Goal: Task Accomplishment & Management: Manage account settings

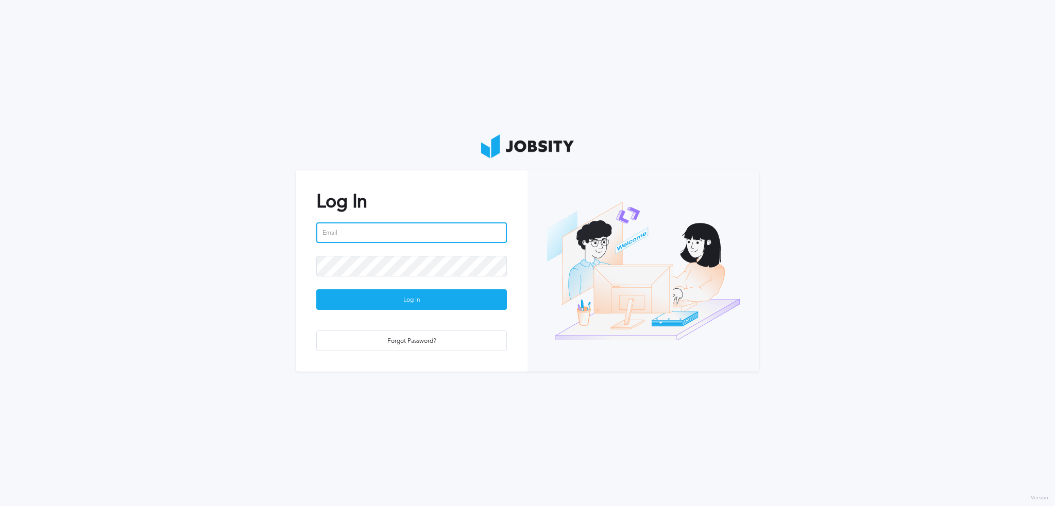
click at [414, 232] on input "email" at bounding box center [411, 232] width 191 height 21
type input "[PERSON_NAME]"
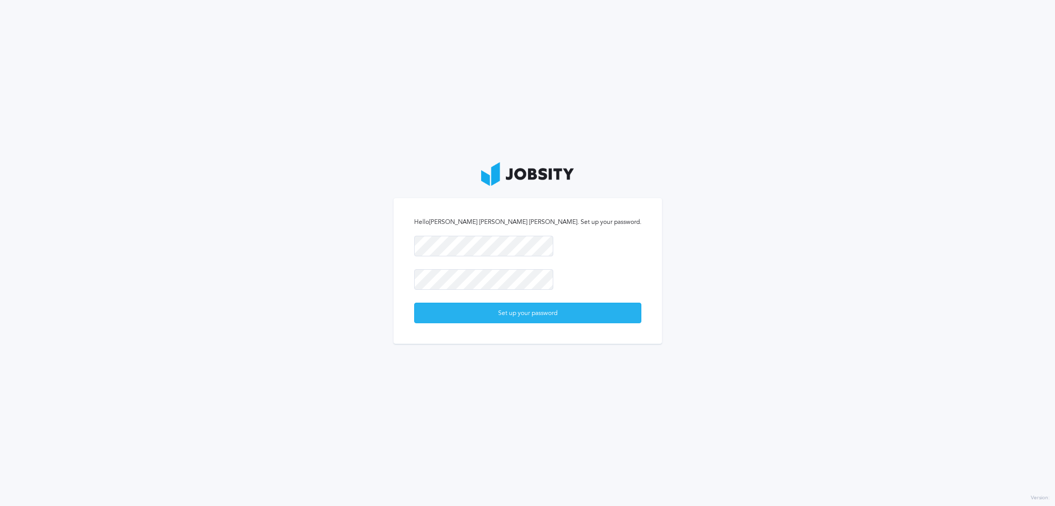
click at [488, 306] on div "Set up your password" at bounding box center [528, 313] width 226 height 21
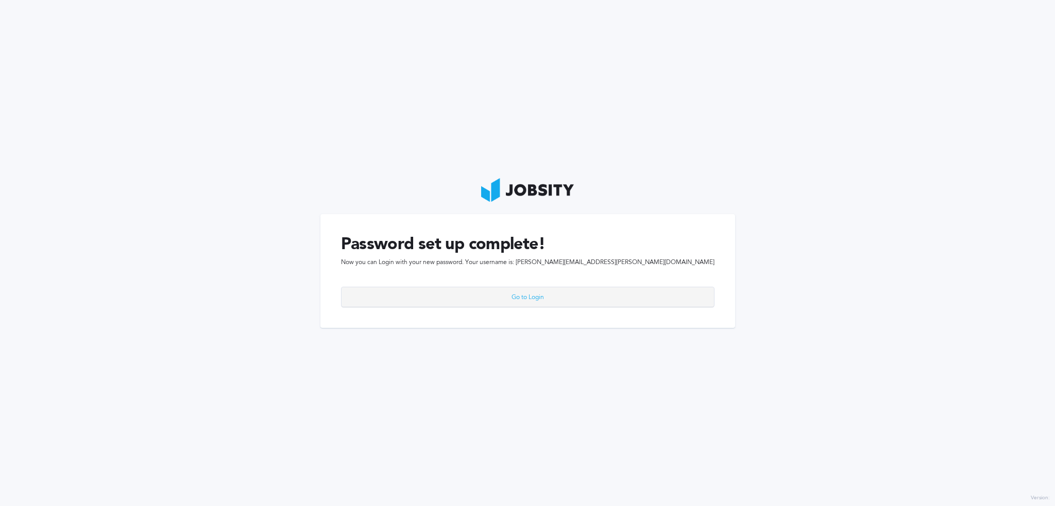
click at [541, 295] on div "Go to Login" at bounding box center [527, 297] width 372 height 21
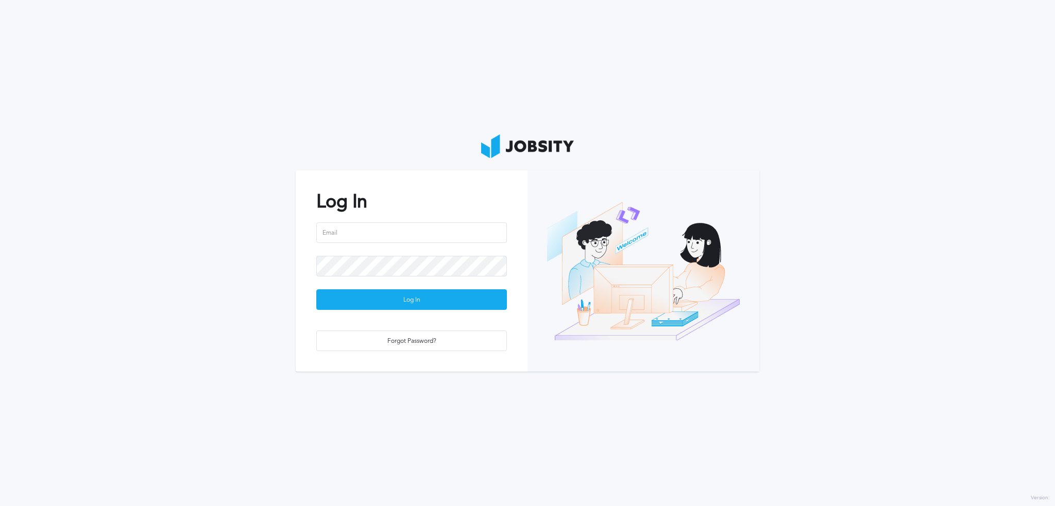
click at [339, 222] on div "Log In Log In Forgot Password?" at bounding box center [412, 270] width 232 height 201
click at [341, 228] on input "email" at bounding box center [411, 232] width 191 height 21
type input "richard.alves@jobsity.com"
click at [403, 300] on div "Log In" at bounding box center [412, 300] width 190 height 21
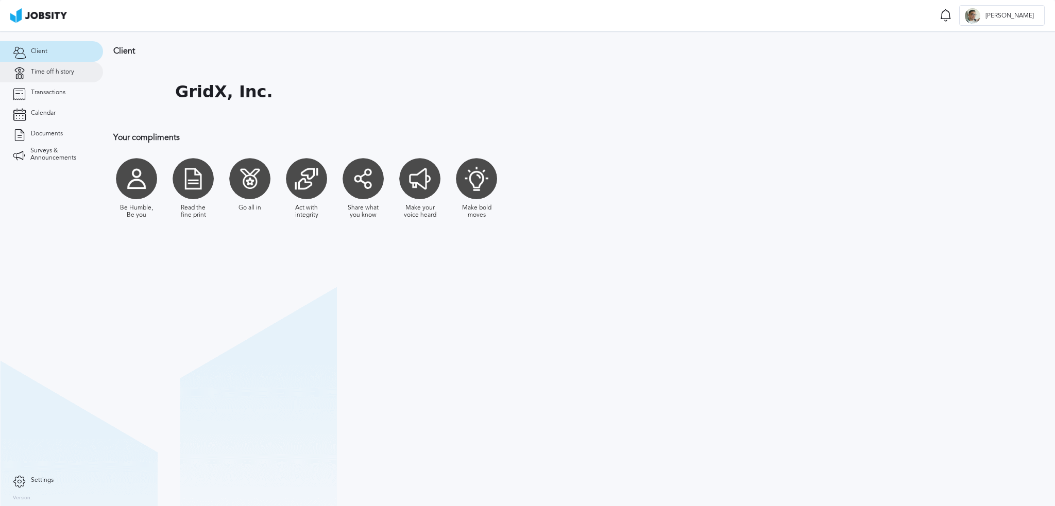
click at [67, 73] on span "Time off history" at bounding box center [52, 71] width 43 height 7
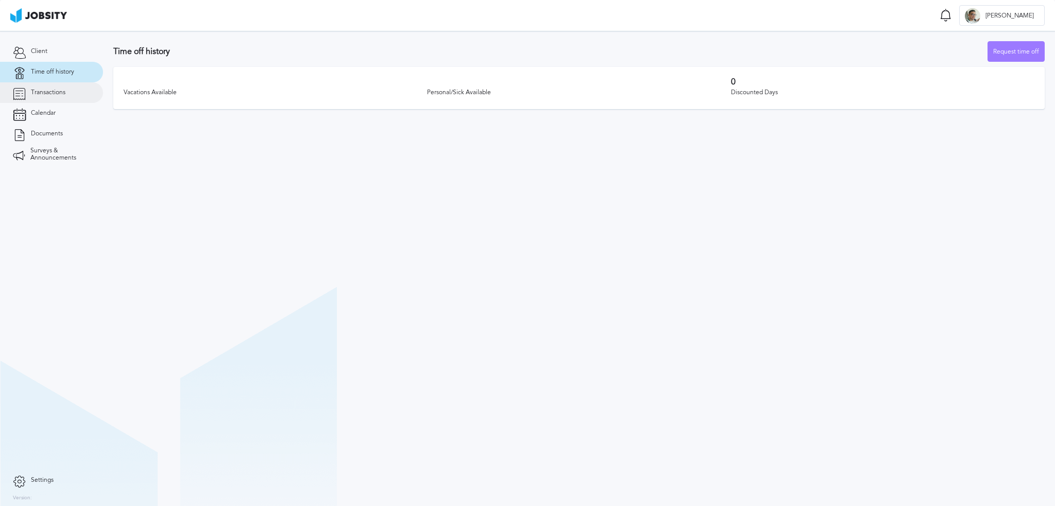
click at [59, 96] on span "Transactions" at bounding box center [48, 92] width 35 height 7
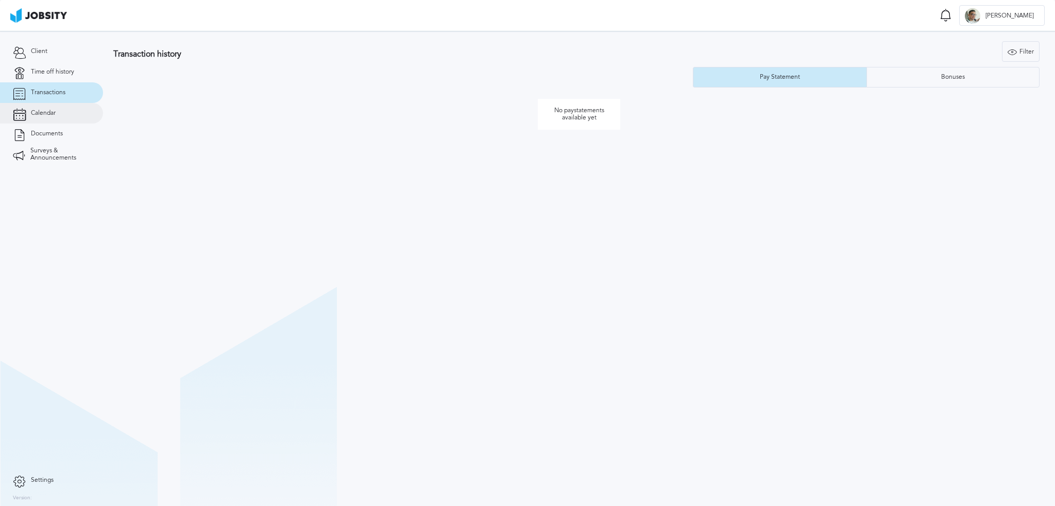
click at [60, 119] on link "Calendar" at bounding box center [51, 113] width 103 height 21
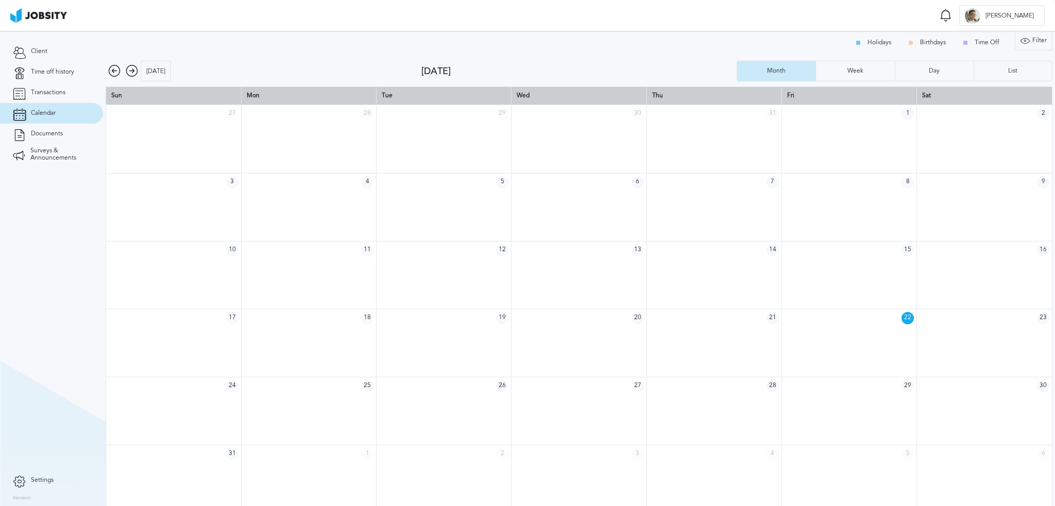
scroll to position [13, 0]
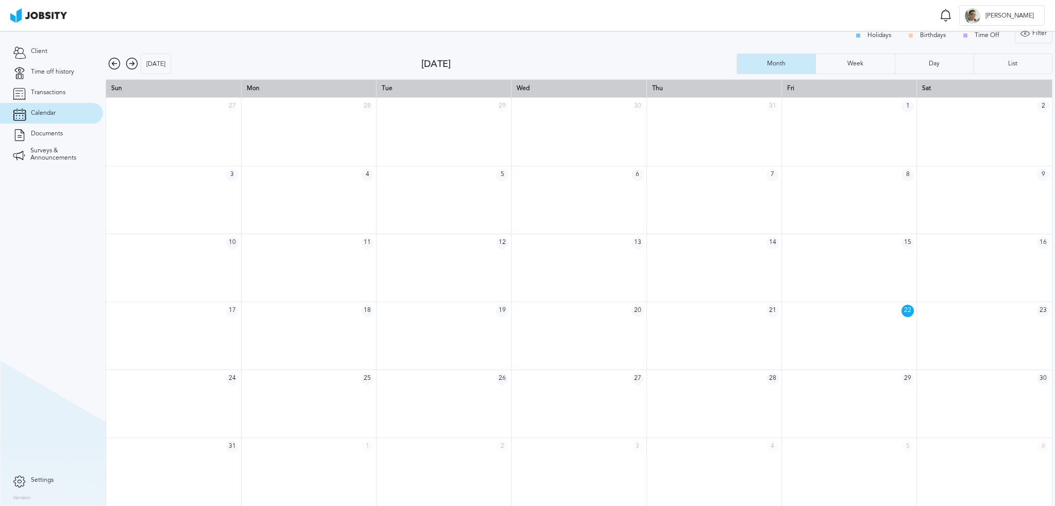
click at [835, 317] on td "22" at bounding box center [848, 311] width 135 height 18
click at [901, 308] on span "22" at bounding box center [907, 311] width 12 height 12
click at [37, 129] on link "Documents" at bounding box center [51, 134] width 103 height 21
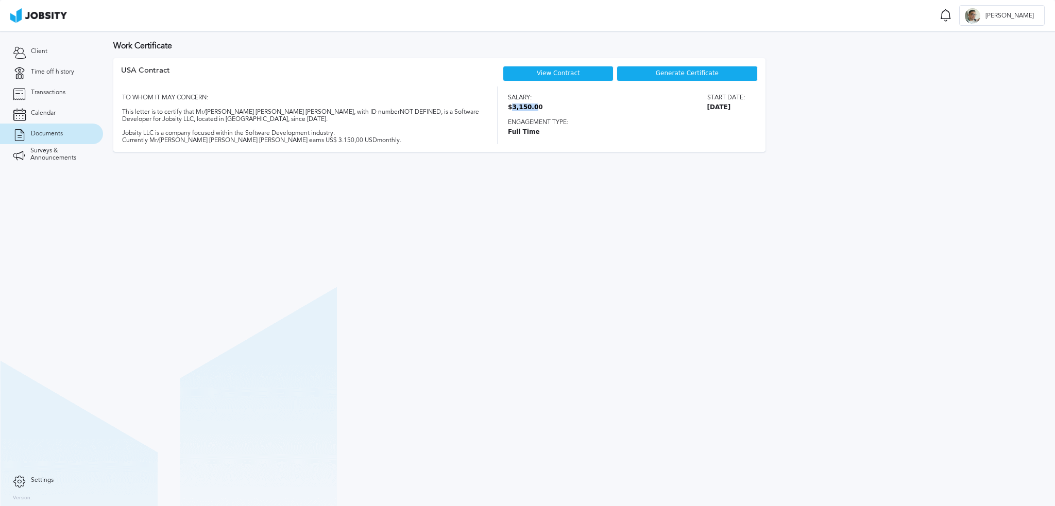
drag, startPoint x: 512, startPoint y: 110, endPoint x: 531, endPoint y: 111, distance: 19.6
click at [531, 111] on span "$3,150.00" at bounding box center [525, 107] width 35 height 7
drag, startPoint x: 523, startPoint y: 137, endPoint x: 542, endPoint y: 136, distance: 18.6
click at [542, 136] on div "Salary: $3,150.00 Start date: August 22, 2025 Engagement type: Full Time" at bounding box center [633, 116] width 250 height 58
click at [539, 145] on div "USA Contract View Contract Generate Certificate TO WHOM IT MAY CONCERN: This le…" at bounding box center [439, 105] width 652 height 94
